Goal: Find specific page/section: Find specific page/section

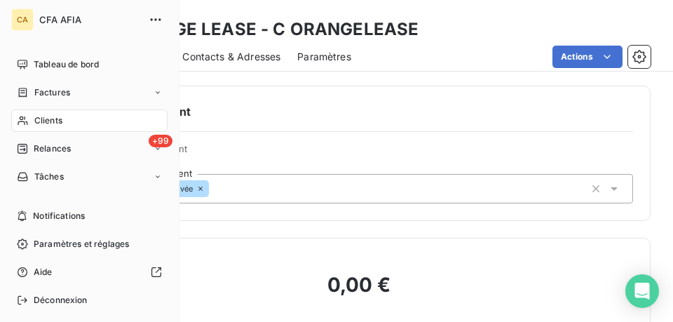
click at [27, 118] on icon at bounding box center [23, 120] width 12 height 11
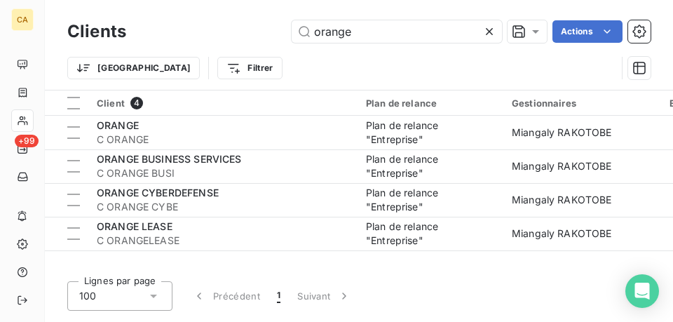
drag, startPoint x: 361, startPoint y: 28, endPoint x: 193, endPoint y: 37, distance: 167.8
click at [193, 37] on div "orange Actions" at bounding box center [396, 31] width 507 height 22
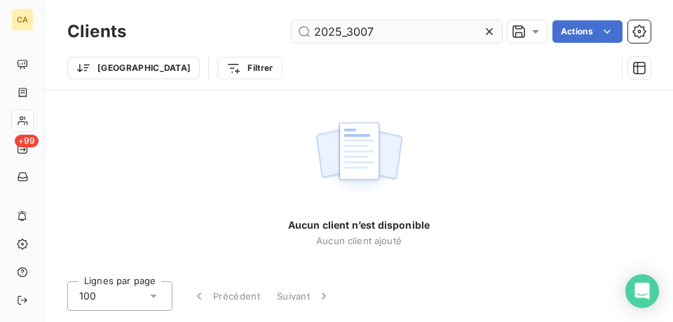
click at [339, 32] on input "2025_3007" at bounding box center [397, 31] width 210 height 22
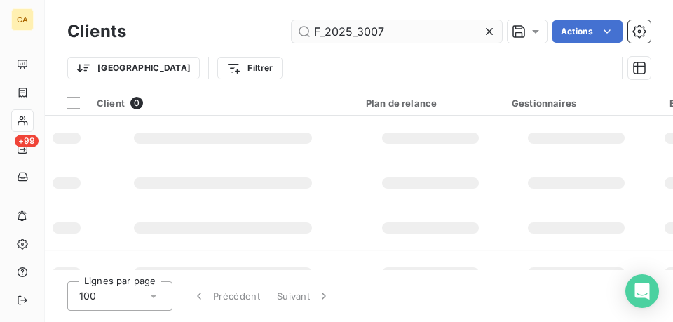
type input "F_2025_3007"
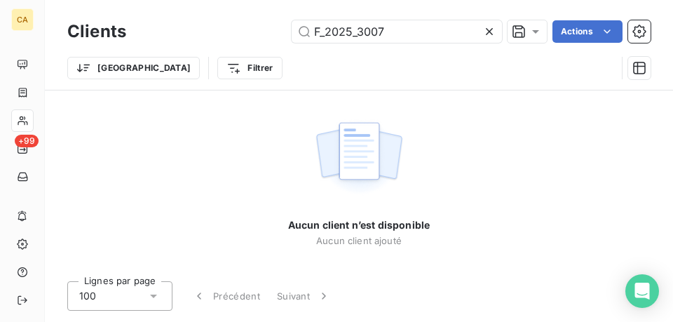
drag, startPoint x: 394, startPoint y: 31, endPoint x: 259, endPoint y: 36, distance: 135.4
click at [259, 36] on div "F_2025_3007 Actions" at bounding box center [396, 31] width 507 height 22
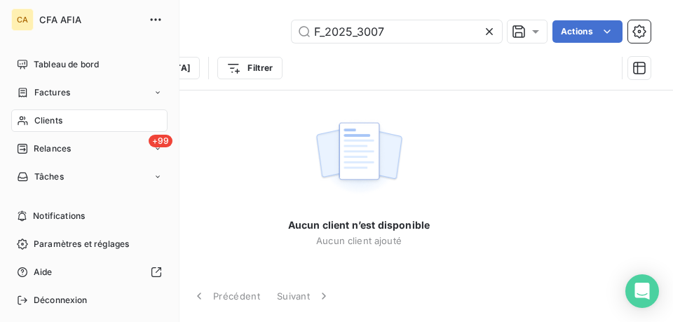
click at [37, 104] on nav "Tableau de bord Factures Clients +99 Relances Tâches" at bounding box center [89, 120] width 156 height 135
click at [58, 97] on span "Factures" at bounding box center [52, 92] width 36 height 13
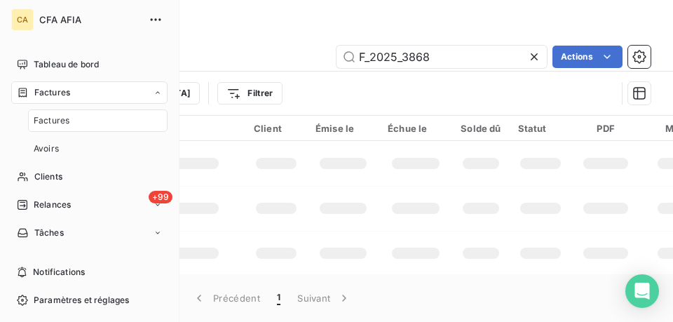
click at [55, 125] on span "Factures" at bounding box center [52, 120] width 36 height 13
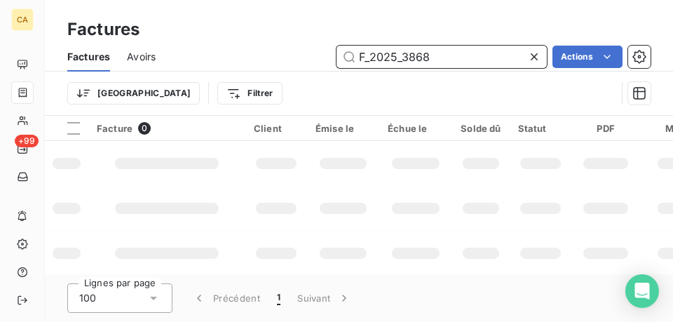
drag, startPoint x: 423, startPoint y: 56, endPoint x: 363, endPoint y: 57, distance: 59.6
click at [363, 57] on input "F_2025_3868" at bounding box center [441, 57] width 210 height 22
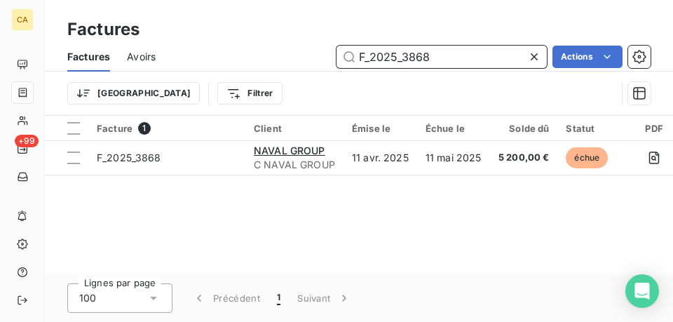
type input "F"
paste input "F_2025_3007"
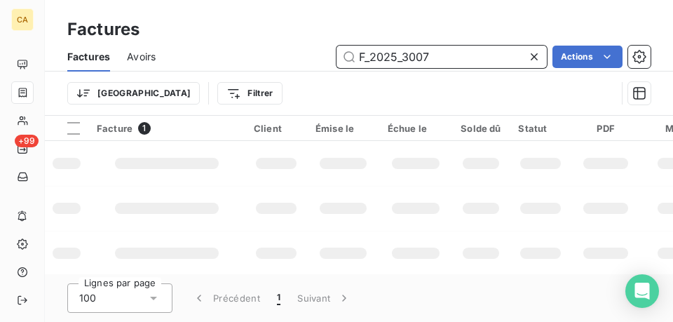
type input "F_2025_3007"
